Goal: Information Seeking & Learning: Learn about a topic

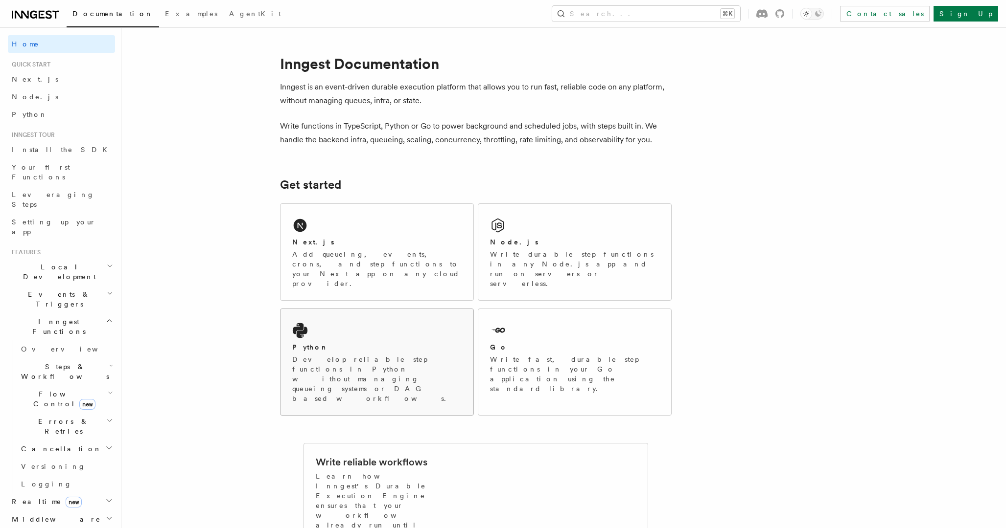
click at [342, 355] on p "Develop reliable step functions in Python without managing queueing systems or …" at bounding box center [376, 379] width 169 height 49
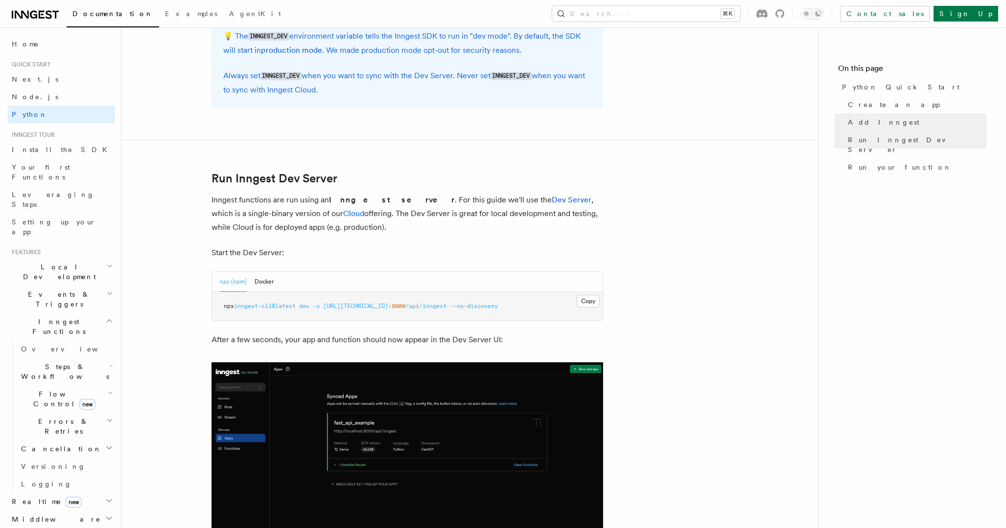
scroll to position [1162, 0]
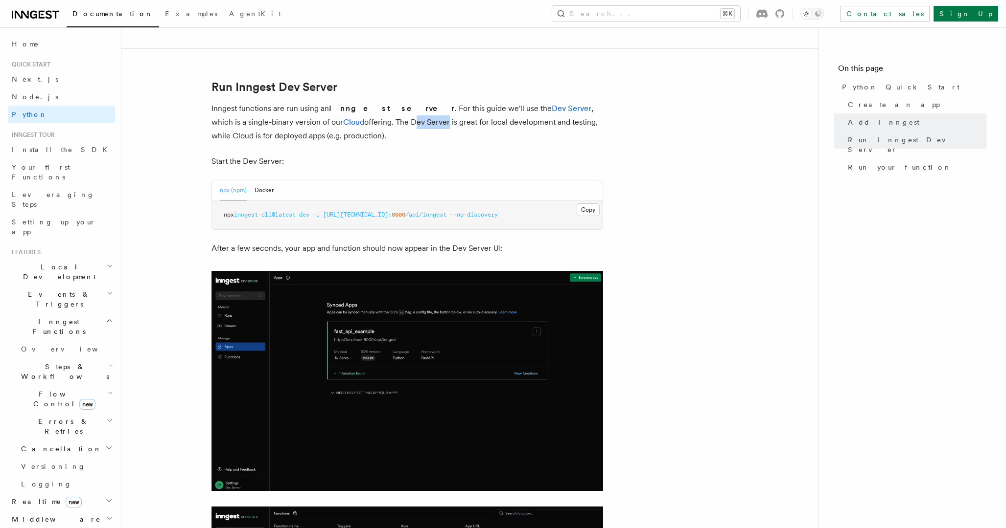
drag, startPoint x: 328, startPoint y: 124, endPoint x: 333, endPoint y: 131, distance: 8.8
click at [345, 128] on p "Inngest functions are run using an Inngest server . For this guide we'll use th…" at bounding box center [406, 122] width 391 height 41
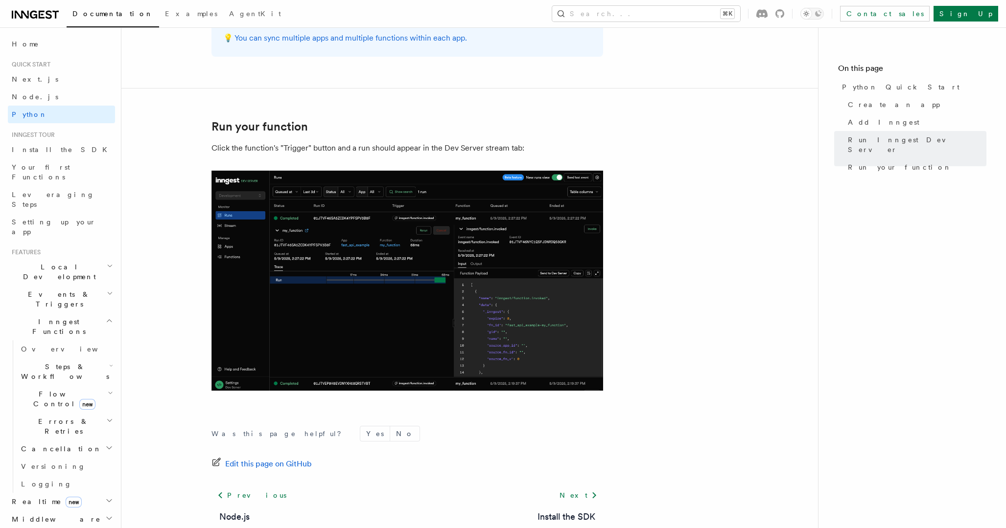
scroll to position [1946, 0]
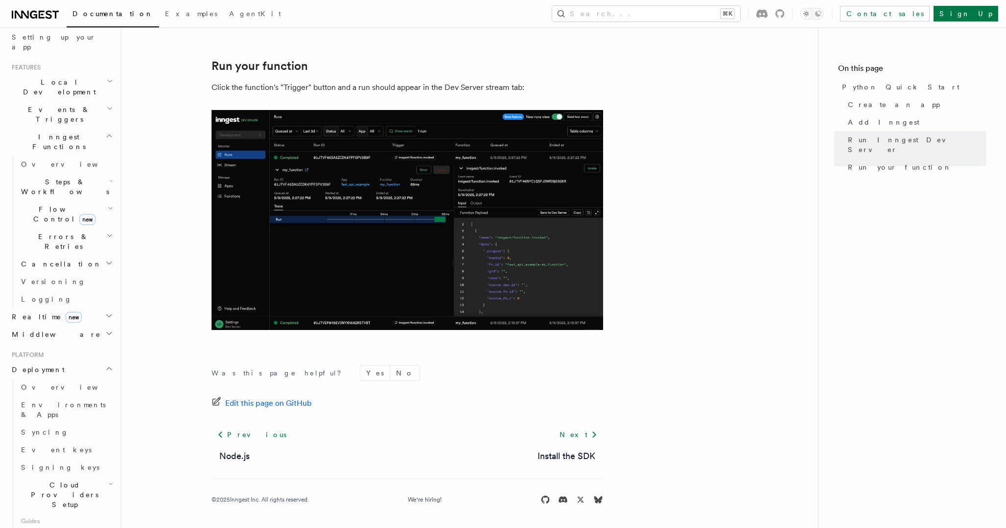
scroll to position [219, 0]
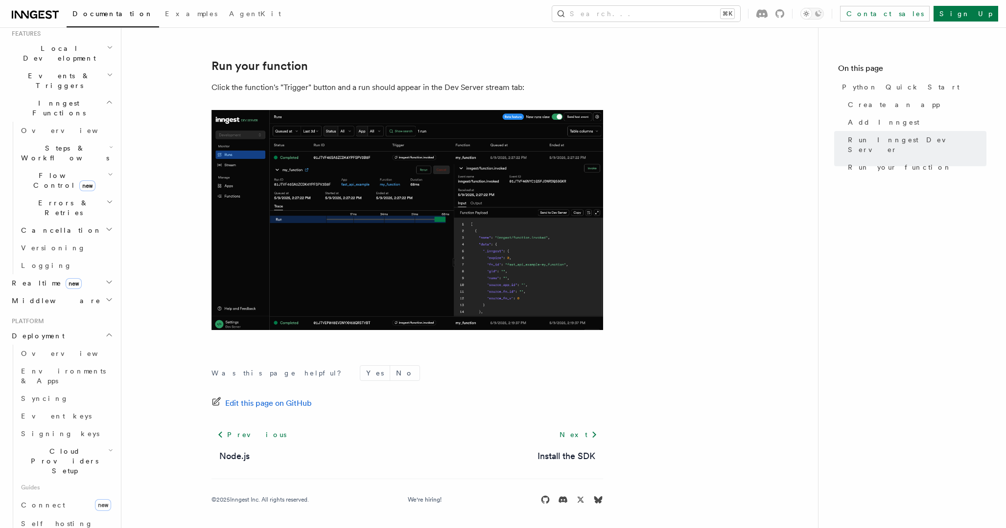
click at [78, 447] on span "Cloud Providers Setup" at bounding box center [62, 461] width 91 height 29
click at [58, 485] on span "Cloudflare Pages" at bounding box center [65, 494] width 71 height 18
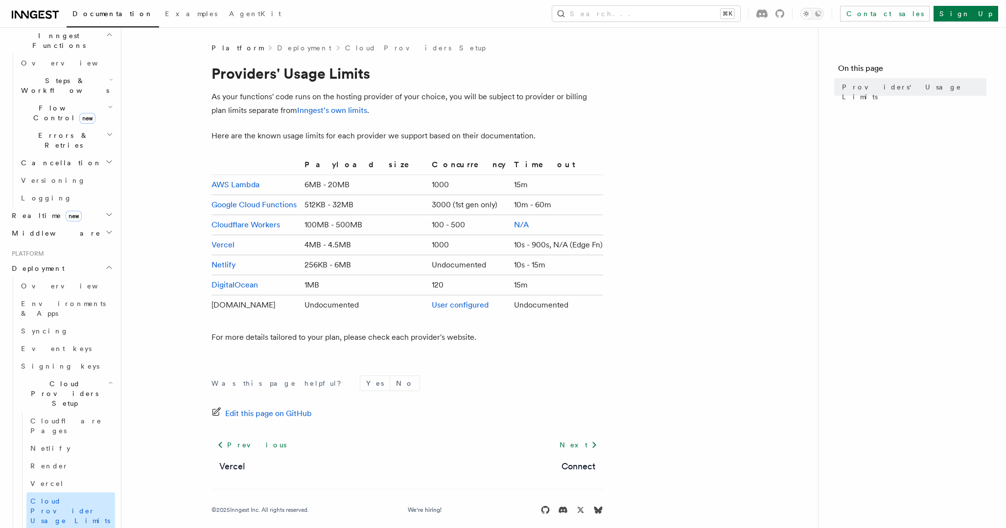
scroll to position [289, 0]
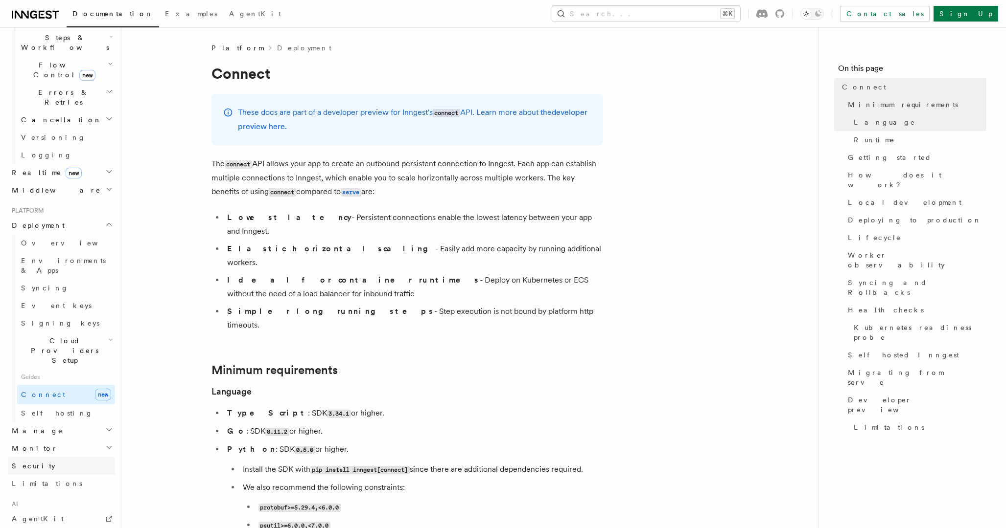
scroll to position [323, 0]
click at [83, 429] on h2 "Manage" at bounding box center [61, 438] width 107 height 18
click at [40, 416] on span "Self hosting" at bounding box center [57, 420] width 72 height 8
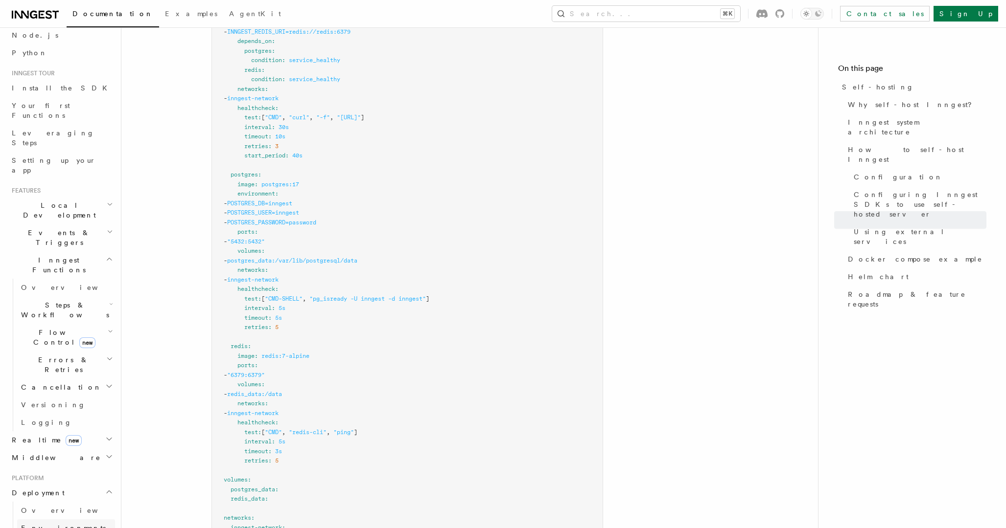
scroll to position [62, 0]
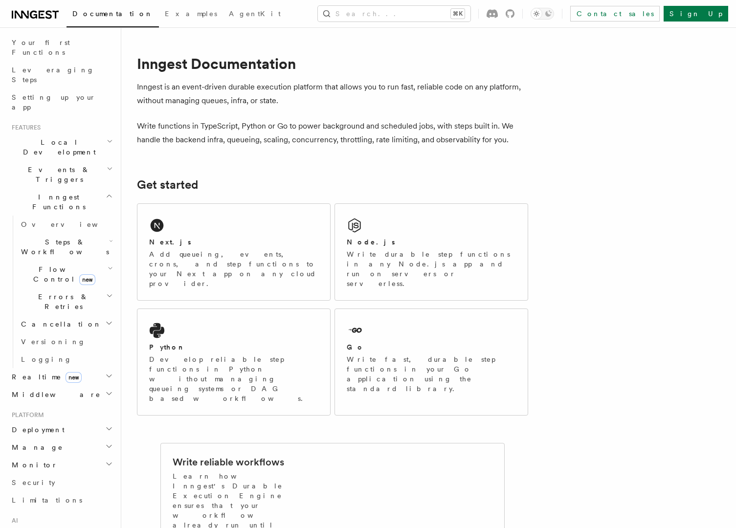
scroll to position [254, 0]
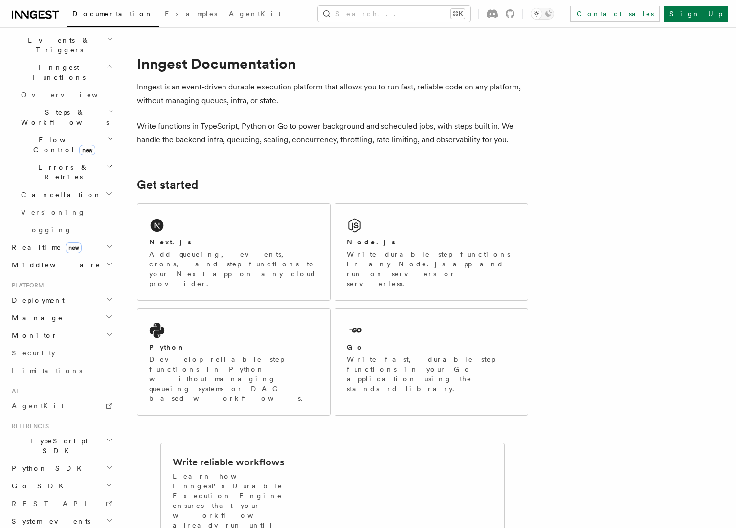
click at [66, 460] on h2 "Python SDK" at bounding box center [61, 469] width 107 height 18
click at [49, 482] on span "Introduction" at bounding box center [56, 486] width 70 height 8
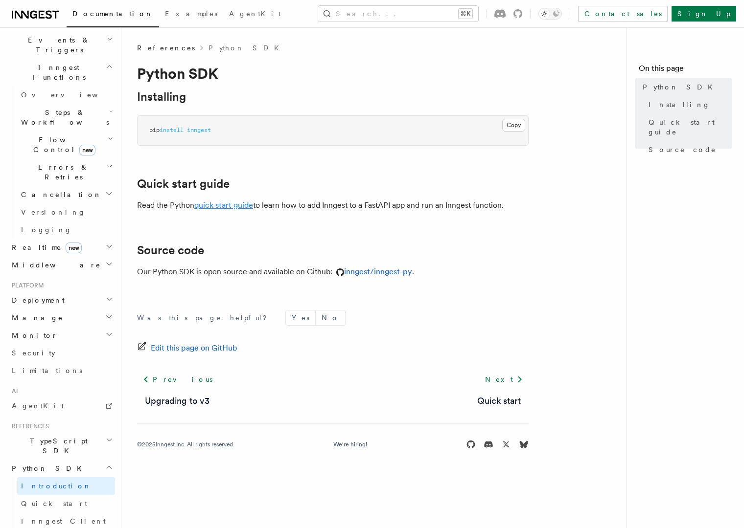
click at [235, 206] on link "quick start guide" at bounding box center [223, 205] width 59 height 9
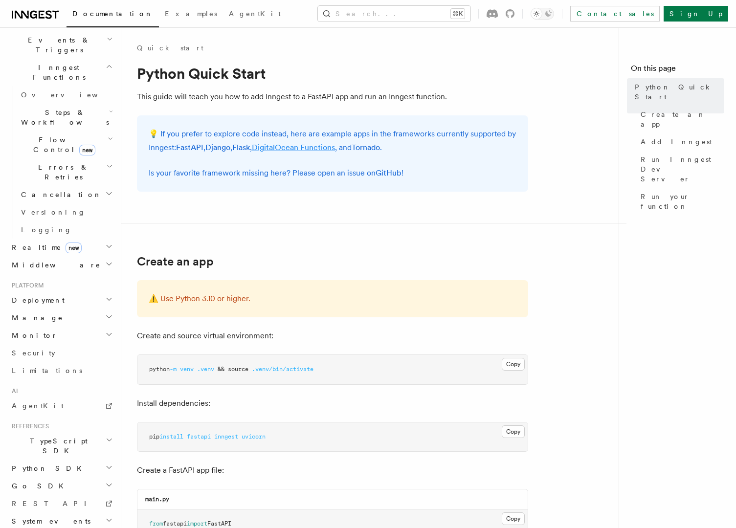
click at [291, 149] on link "DigitalOcean Functions" at bounding box center [293, 147] width 83 height 9
click at [196, 149] on link "FastAPI" at bounding box center [189, 147] width 27 height 9
